Goal: Task Accomplishment & Management: Complete application form

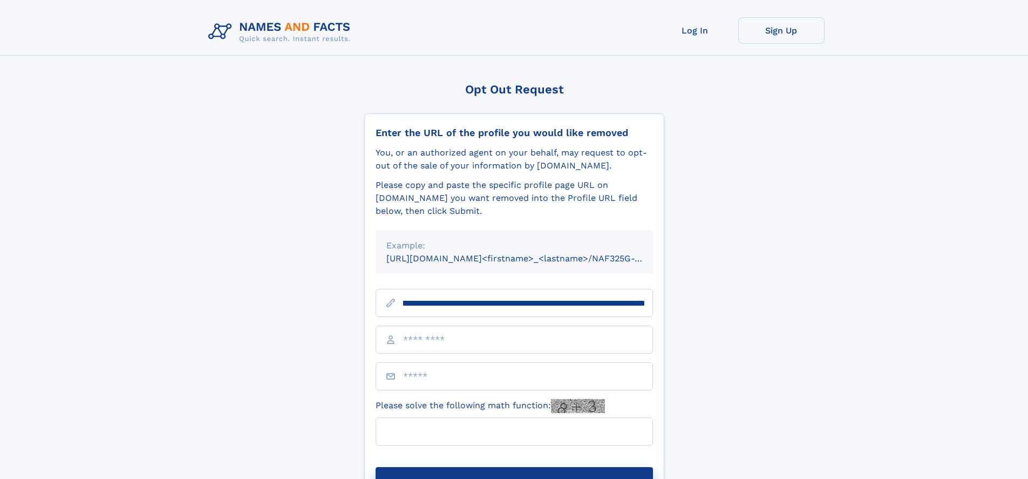
scroll to position [0, 128]
type input "**********"
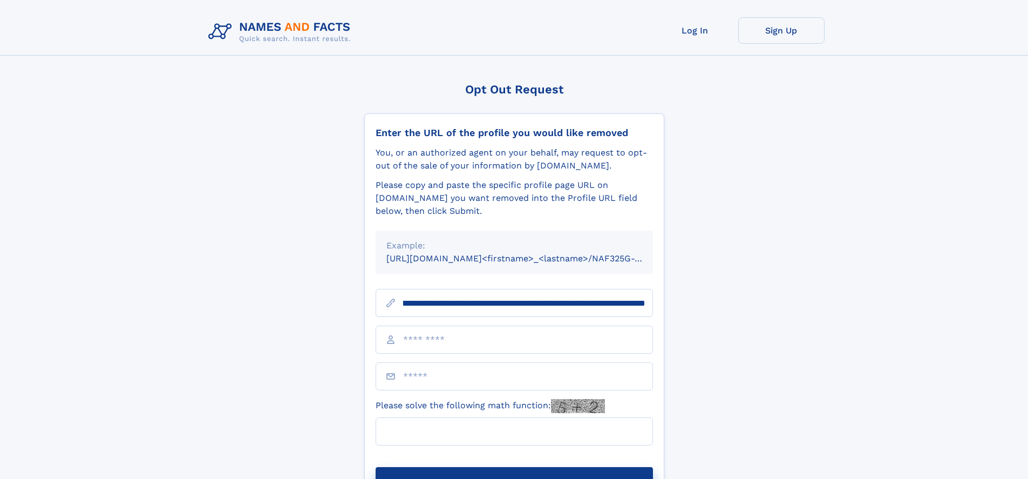
scroll to position [0, 128]
type input "**********"
